Goal: Navigation & Orientation: Find specific page/section

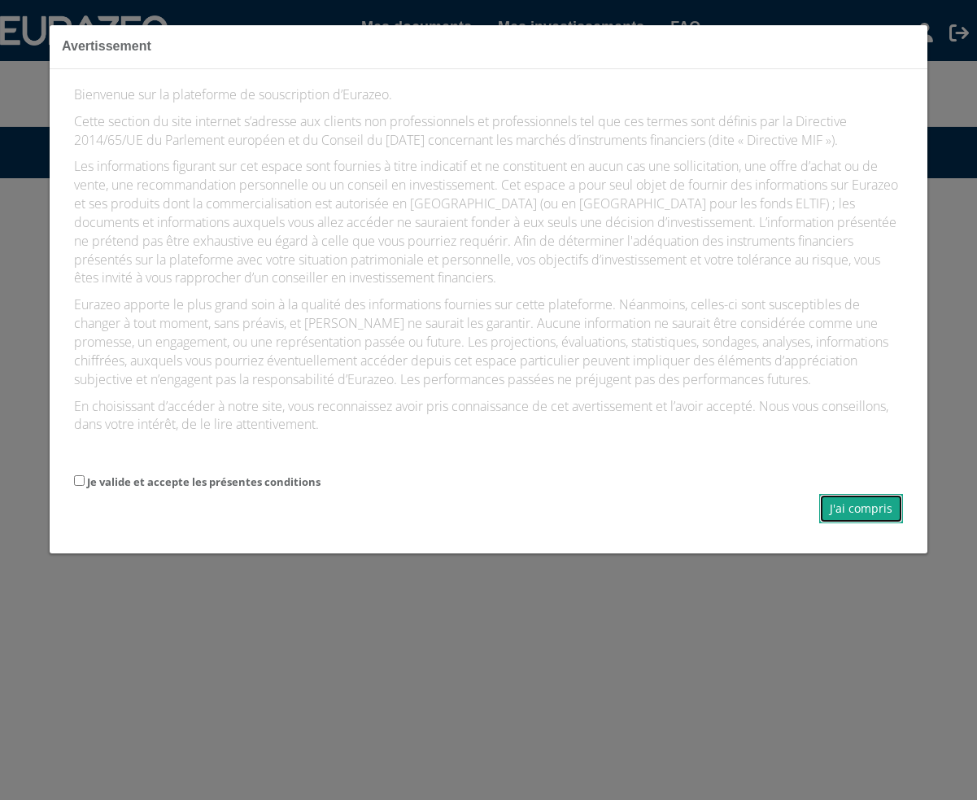
click at [852, 523] on button "J'ai compris" at bounding box center [861, 508] width 84 height 29
click at [81, 486] on input "Je valide et accepte les présentes conditions" at bounding box center [79, 480] width 11 height 11
checkbox input "true"
click at [856, 523] on button "J'ai compris" at bounding box center [861, 508] width 84 height 29
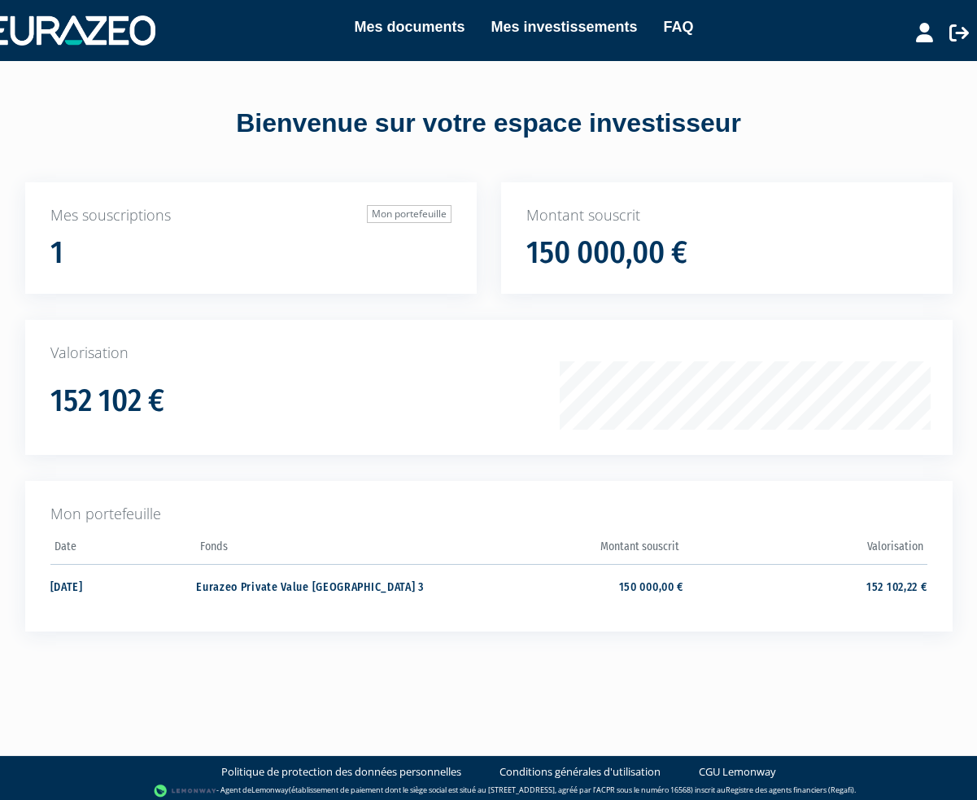
scroll to position [7, 0]
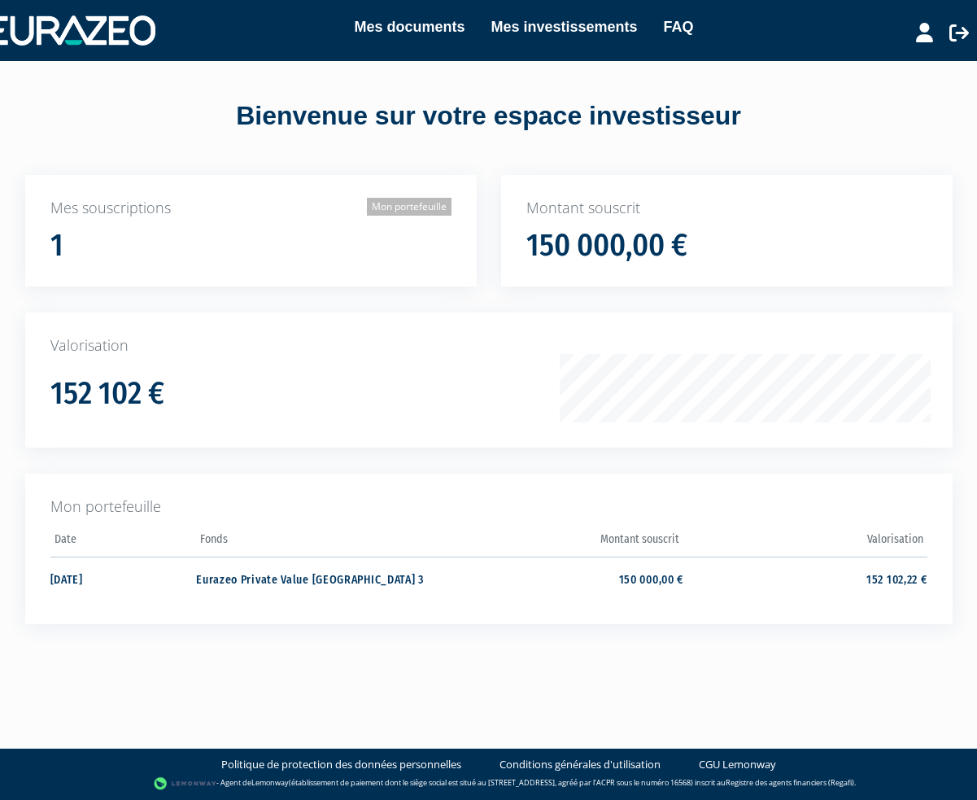
click at [404, 199] on link "Mon portefeuille" at bounding box center [409, 207] width 85 height 18
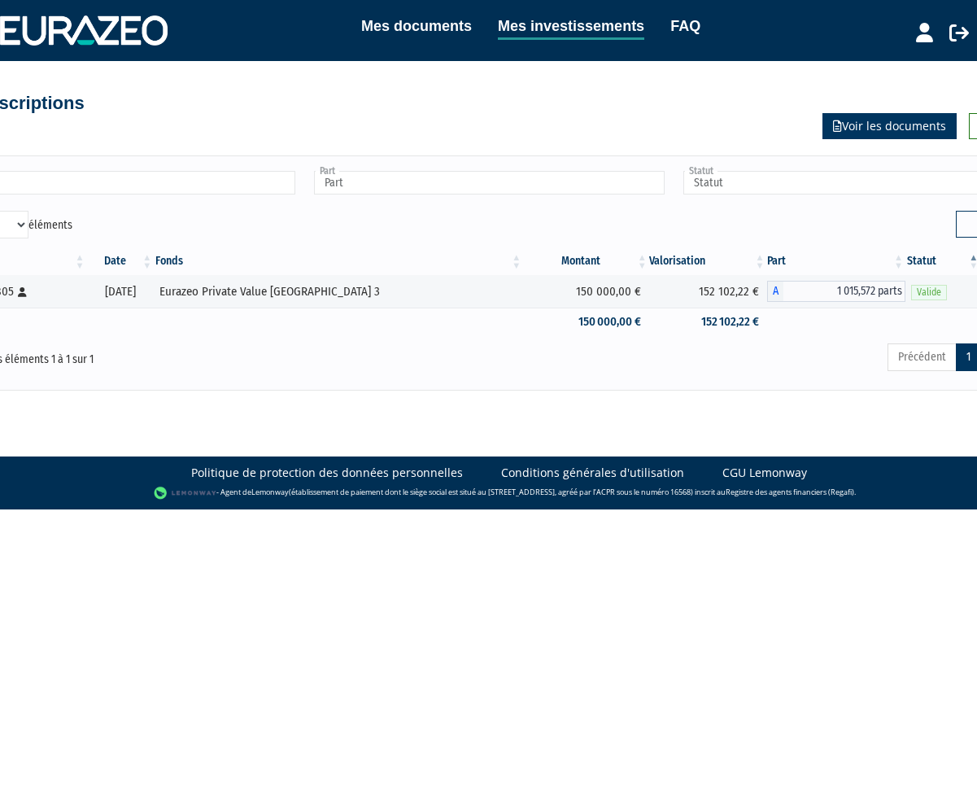
click at [886, 128] on link "Voir les documents" at bounding box center [889, 126] width 134 height 26
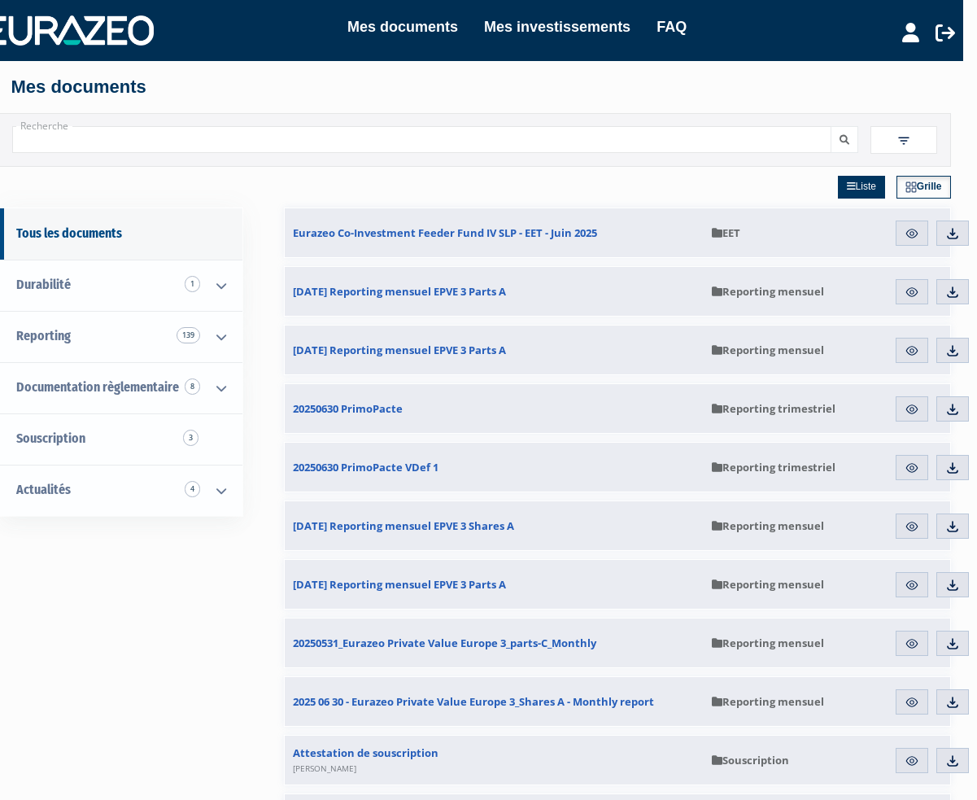
scroll to position [1, 14]
click at [907, 138] on img at bounding box center [903, 140] width 15 height 15
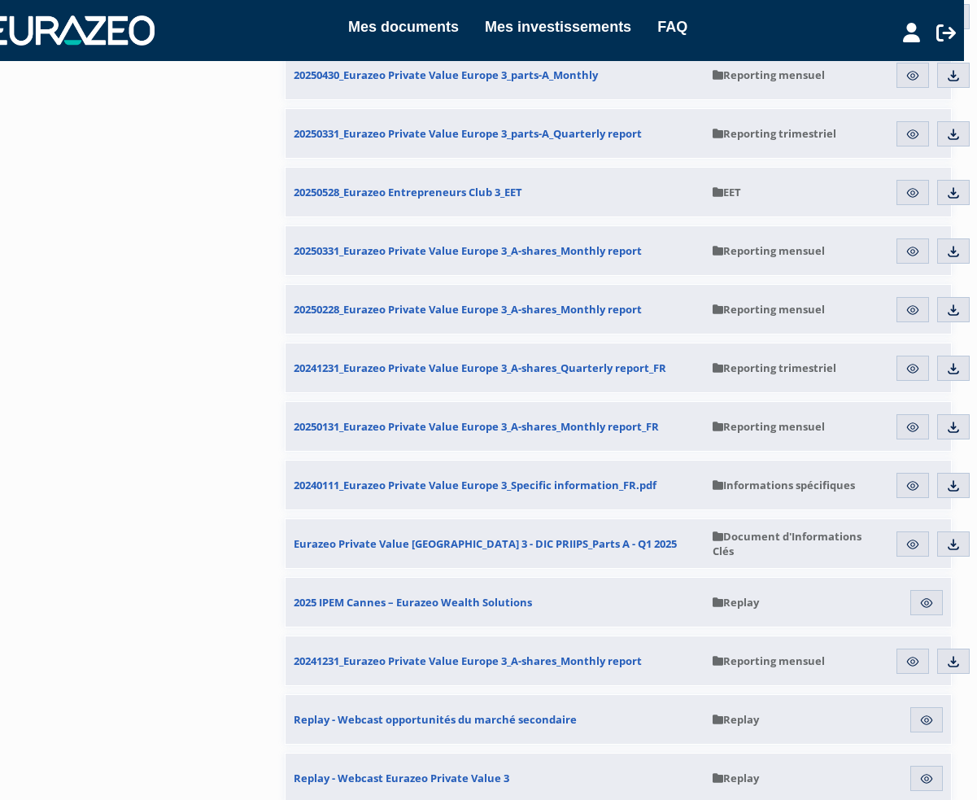
scroll to position [0, 14]
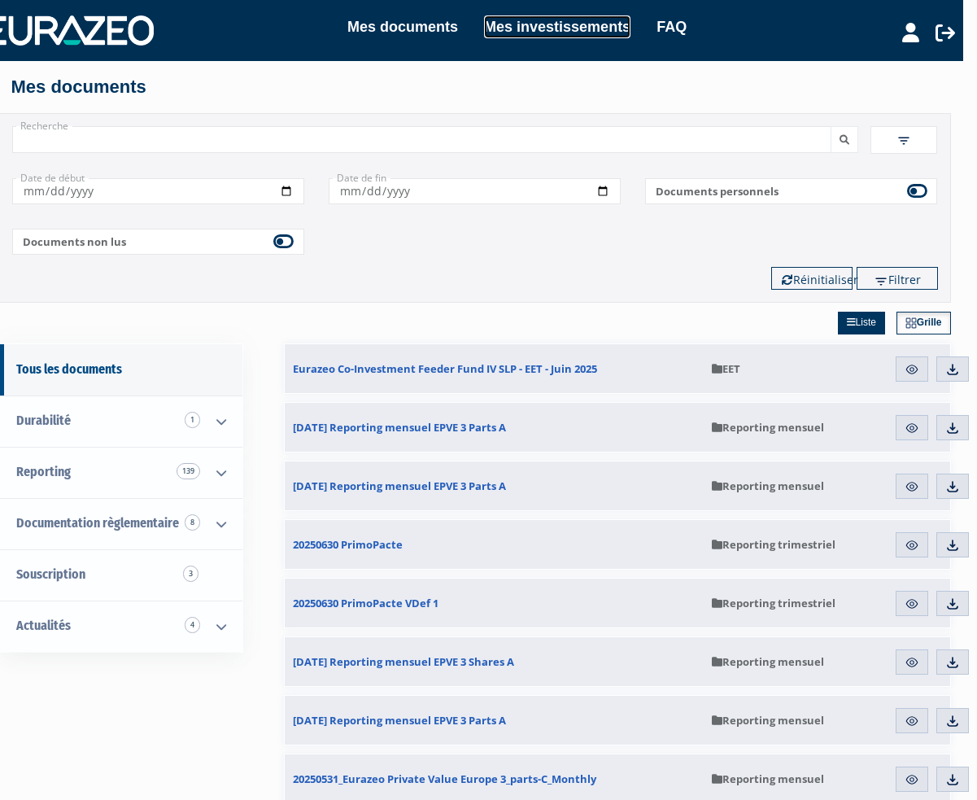
click at [551, 24] on link "Mes investissements" at bounding box center [557, 26] width 146 height 23
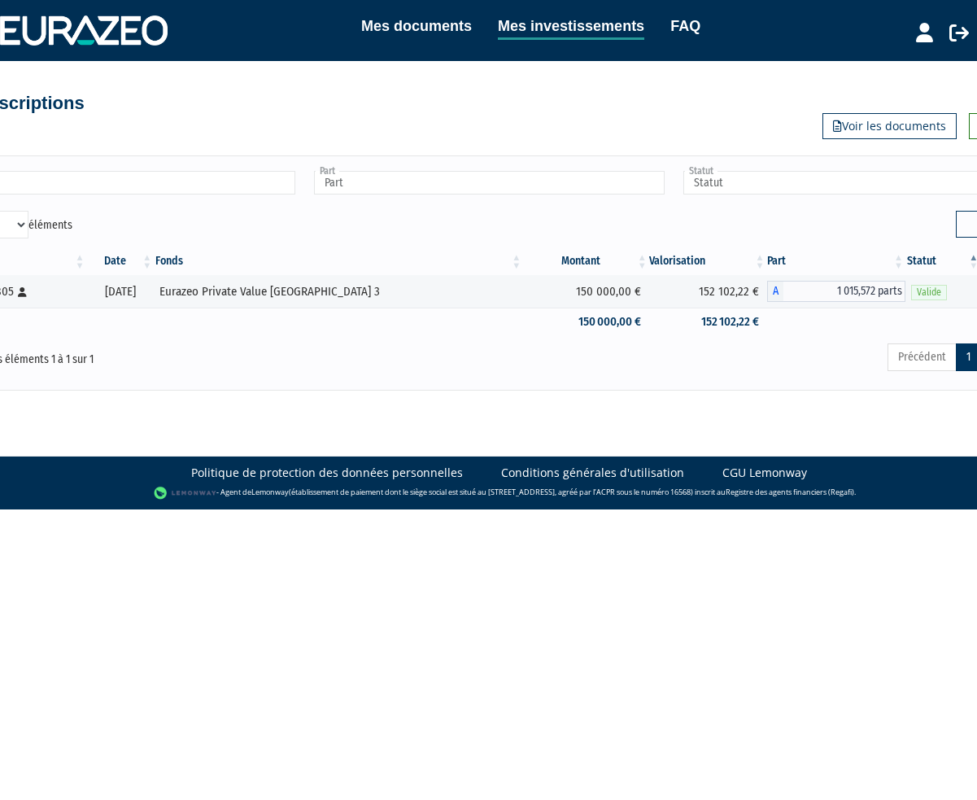
scroll to position [0, 7]
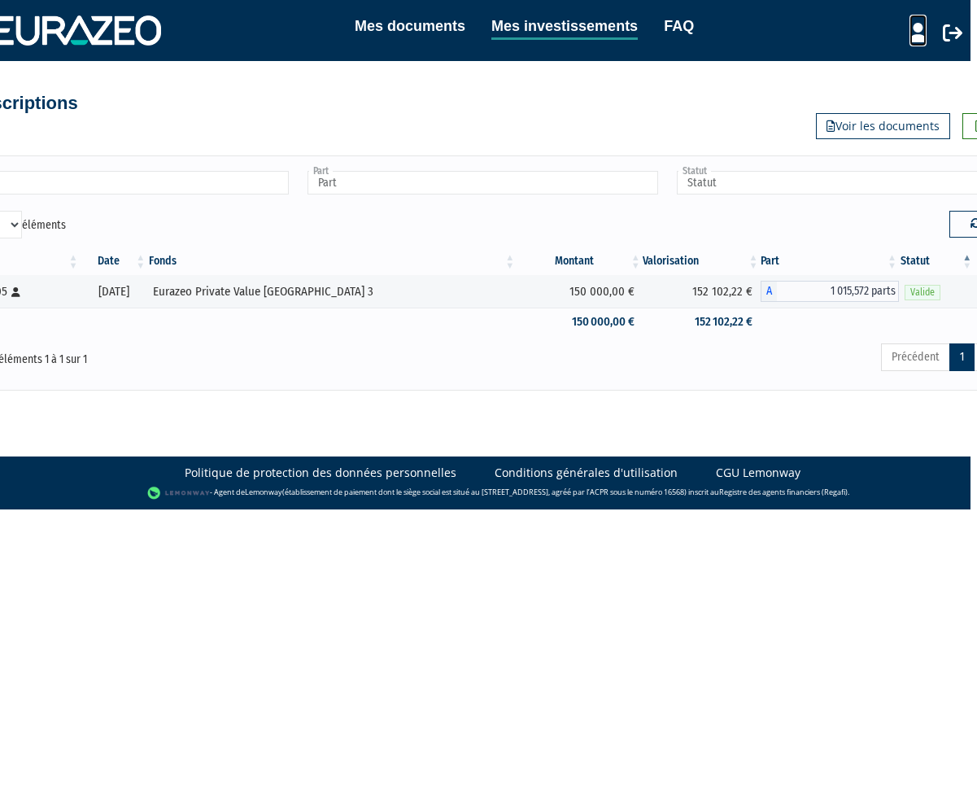
click at [920, 33] on icon at bounding box center [917, 33] width 17 height 20
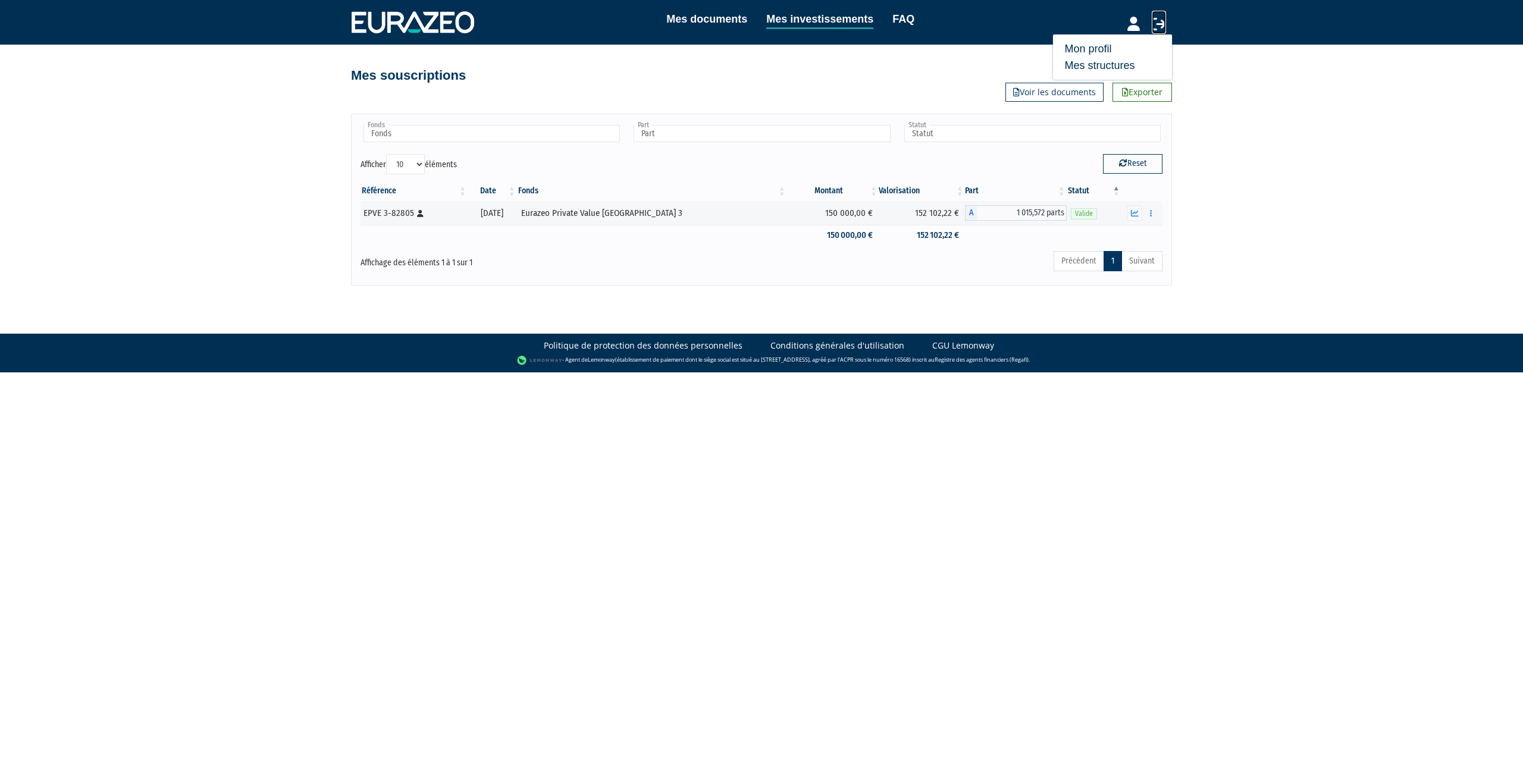
click at [714, 20] on icon at bounding box center [1159, 24] width 15 height 15
